Goal: Navigation & Orientation: Go to known website

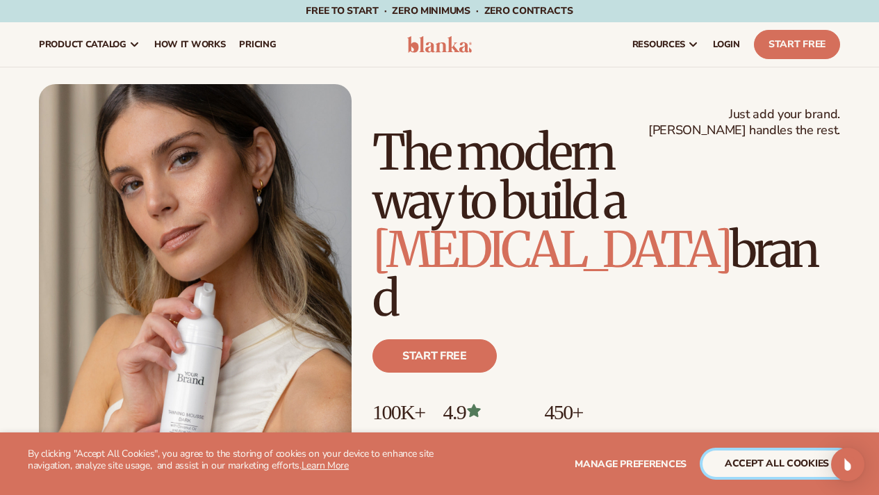
click at [753, 463] on button "accept all cookies" at bounding box center [777, 463] width 149 height 26
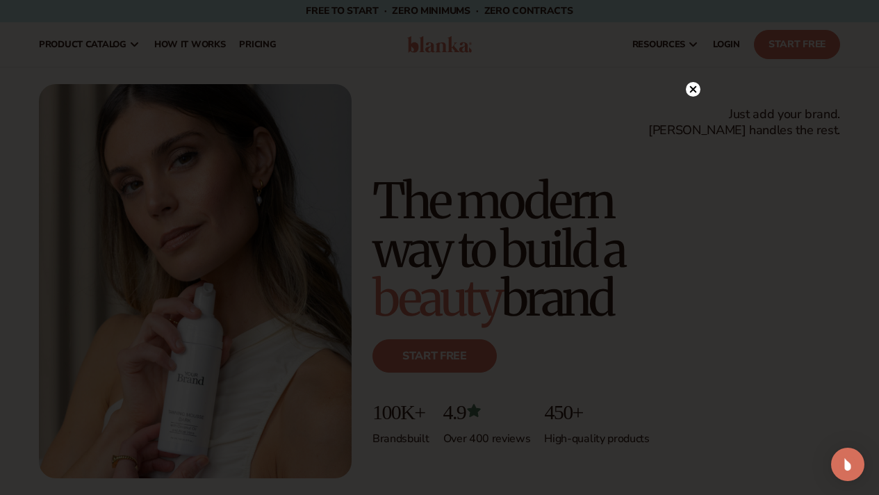
click at [689, 95] on circle at bounding box center [693, 89] width 15 height 15
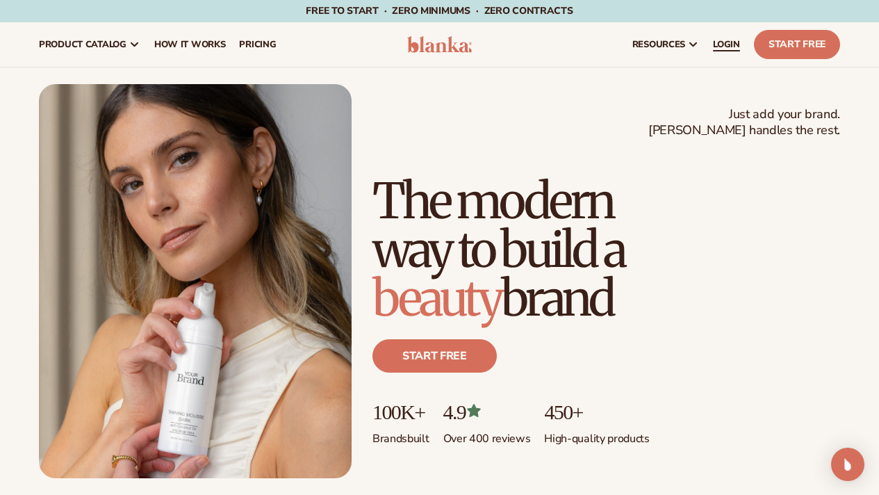
click at [728, 49] on span "LOGIN" at bounding box center [726, 44] width 27 height 11
